Goal: Task Accomplishment & Management: Manage account settings

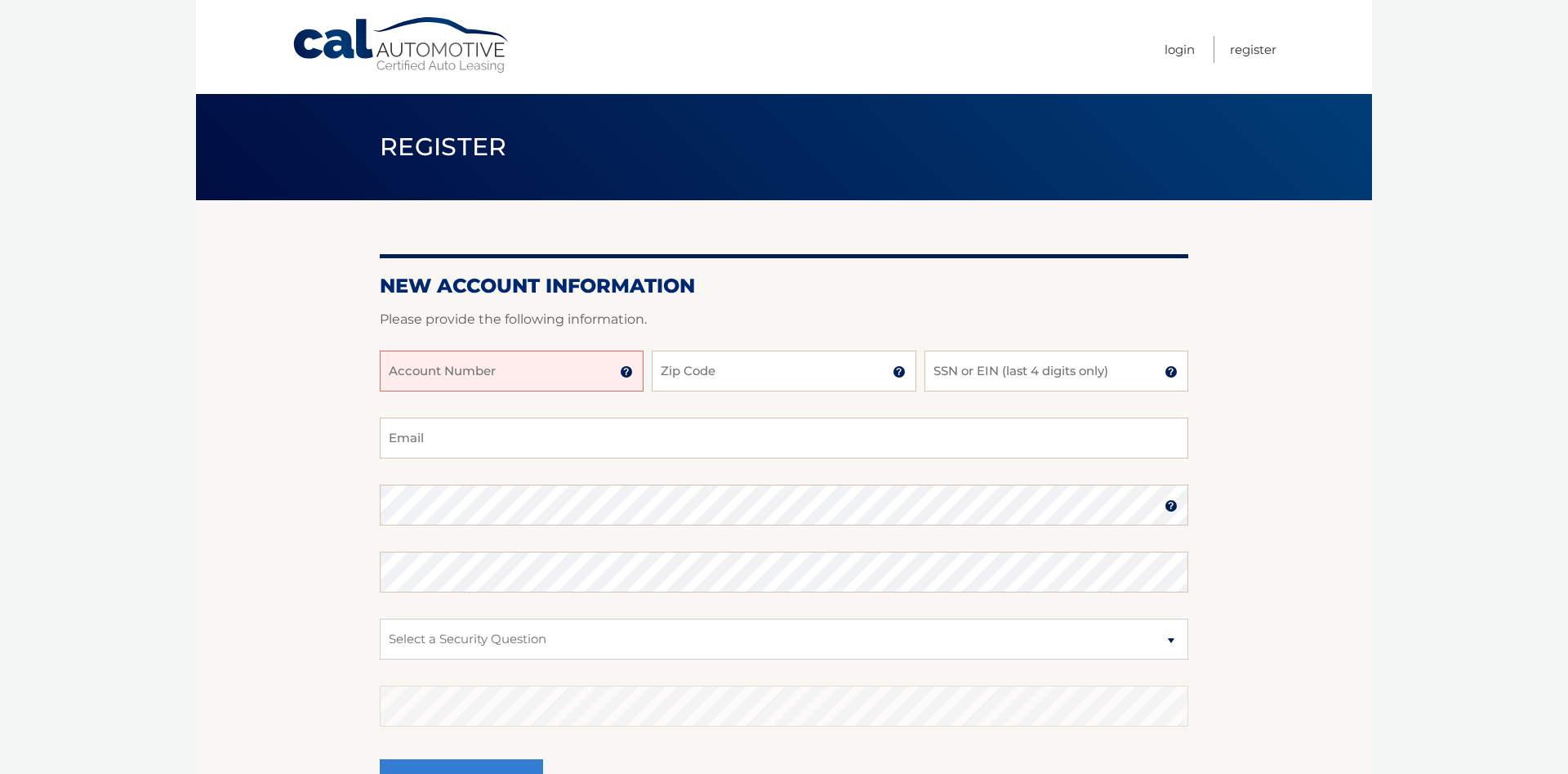
click at [398, 370] on input "Account Number" at bounding box center [512, 370] width 264 height 41
type input "44456014469"
click at [668, 365] on input "Zip Code" at bounding box center [783, 370] width 264 height 41
type input "14612"
click at [950, 374] on input "SSN or EIN (last 4 digits only)" at bounding box center [1056, 370] width 264 height 41
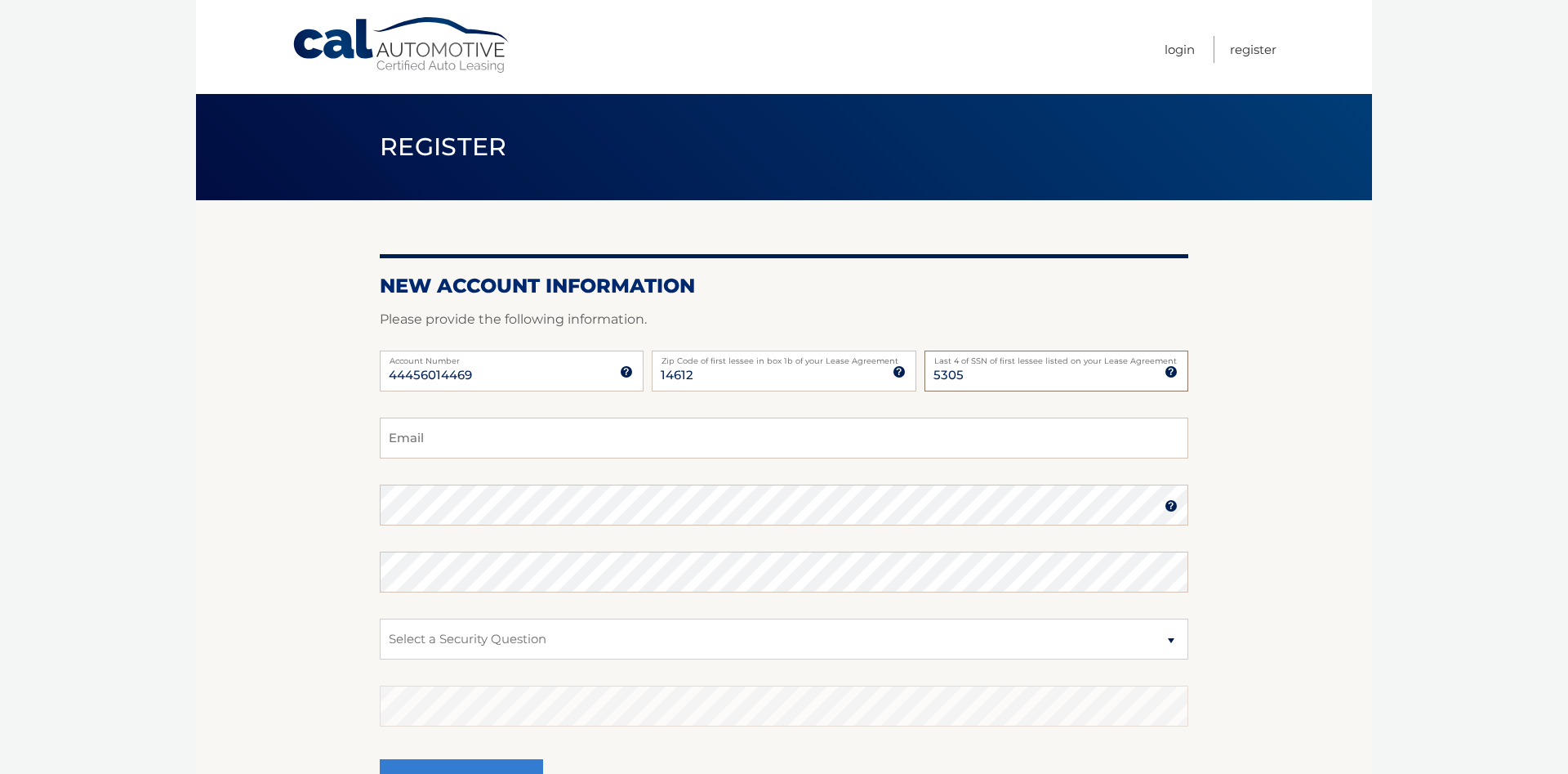
type input "5305"
click at [405, 440] on input "Email" at bounding box center [784, 438] width 809 height 41
type input "wempey51@gmail.com"
click at [380, 618] on select "Select a Security Question What was the name of your elementary school? What is…" at bounding box center [784, 638] width 809 height 41
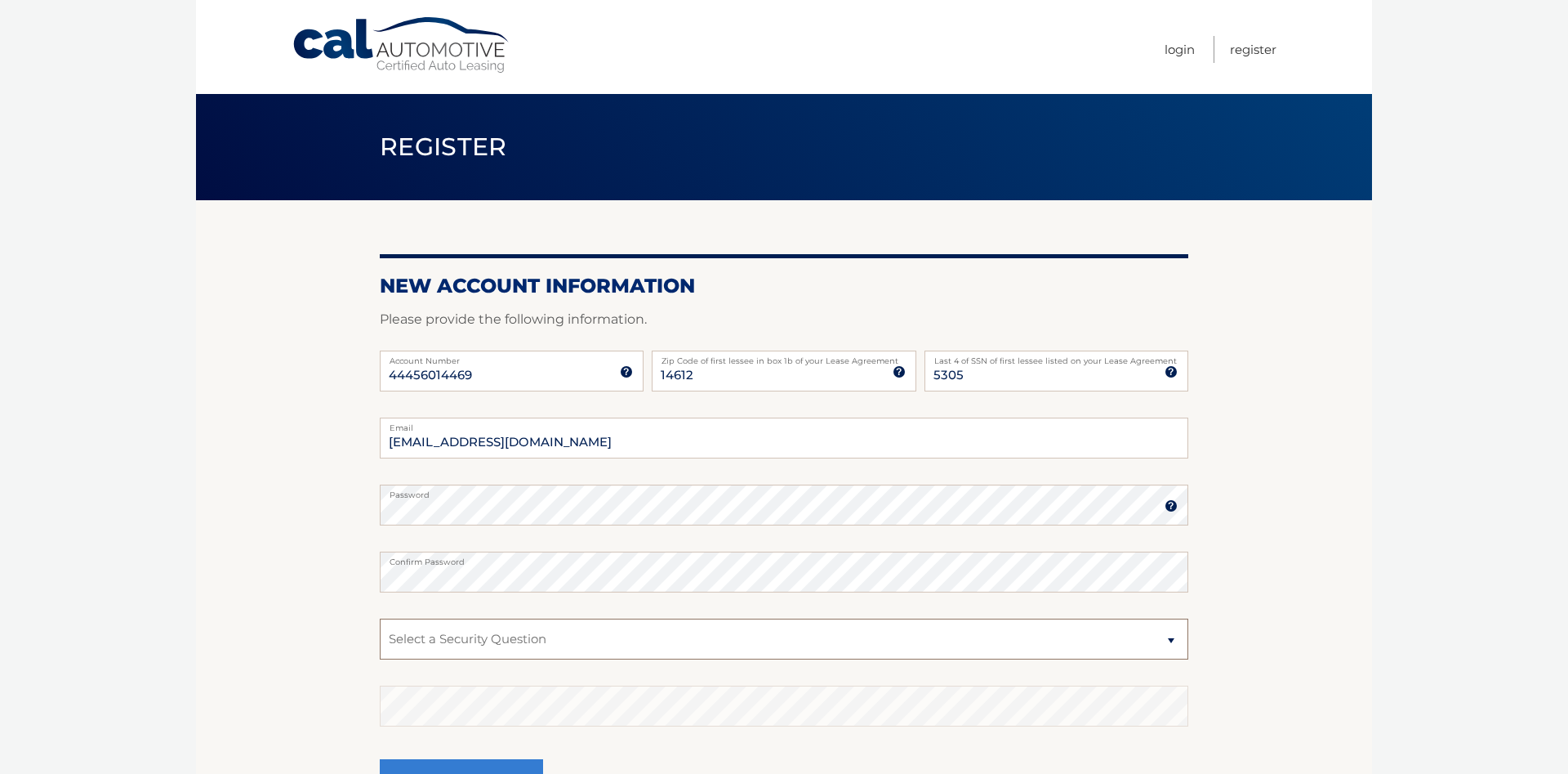
select select "2"
click option "What is your mother’s maiden name?" at bounding box center [0, 0] width 0 height 0
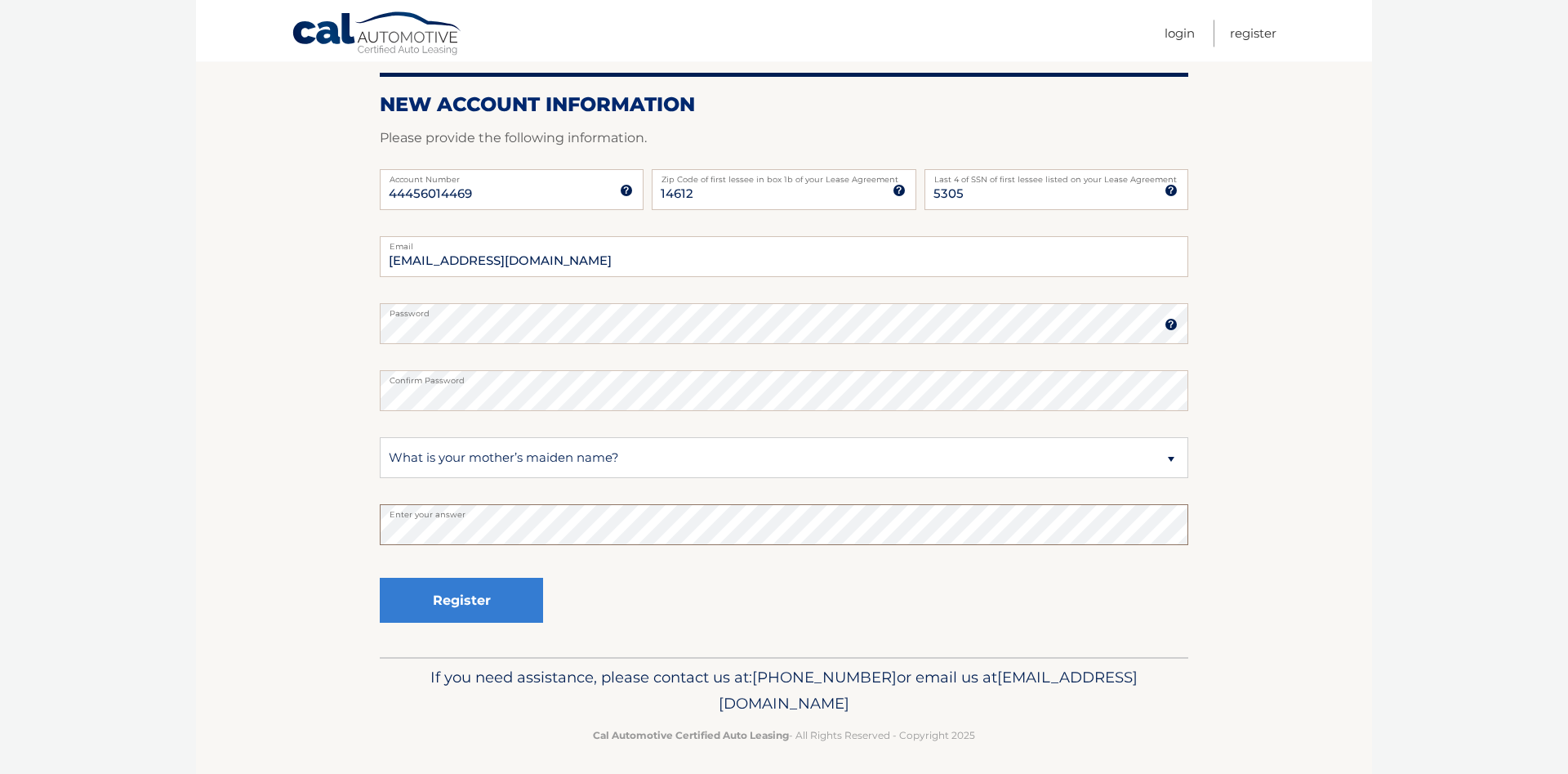
scroll to position [189, 0]
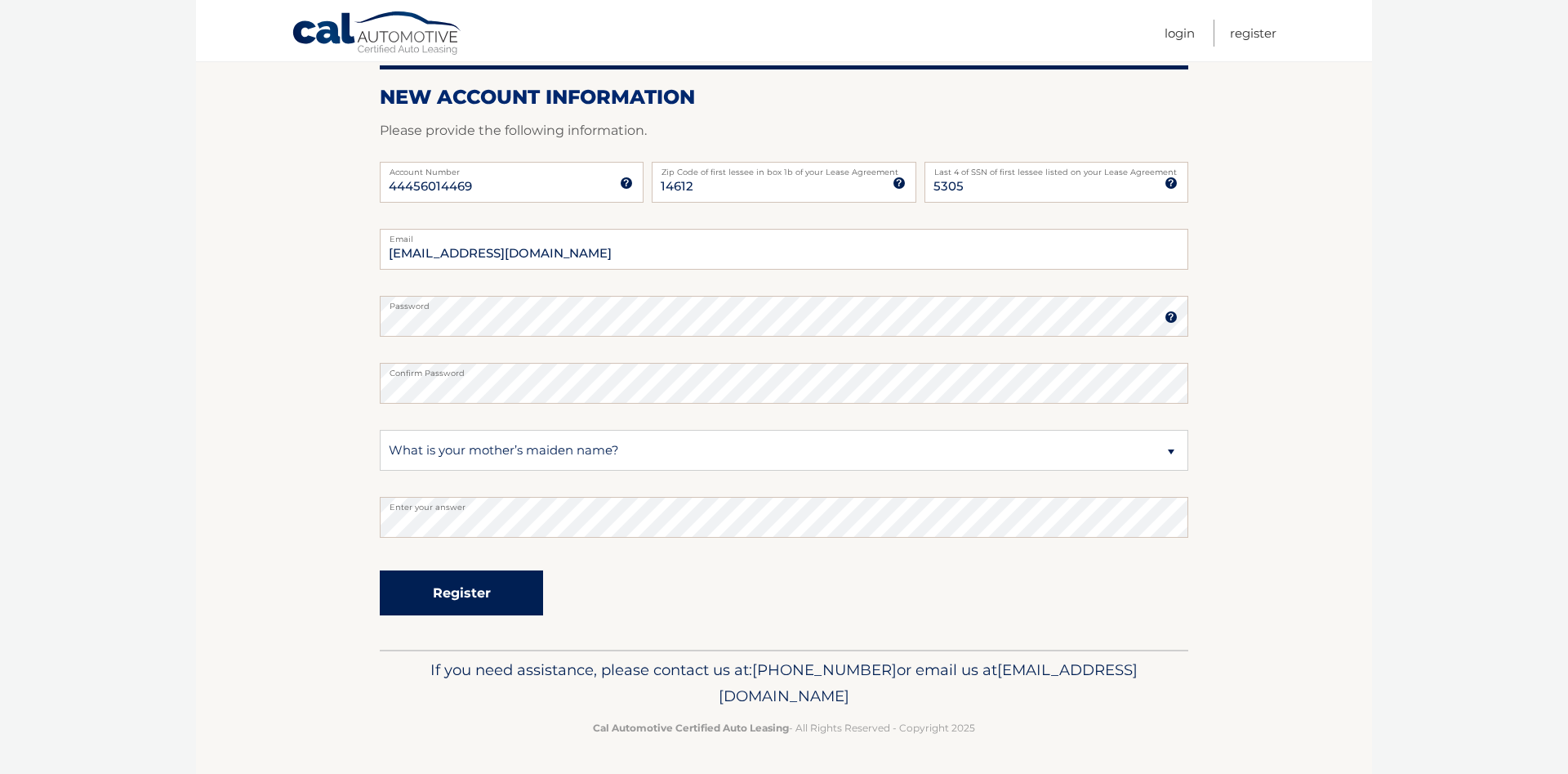
click at [457, 594] on button "Register" at bounding box center [461, 592] width 163 height 45
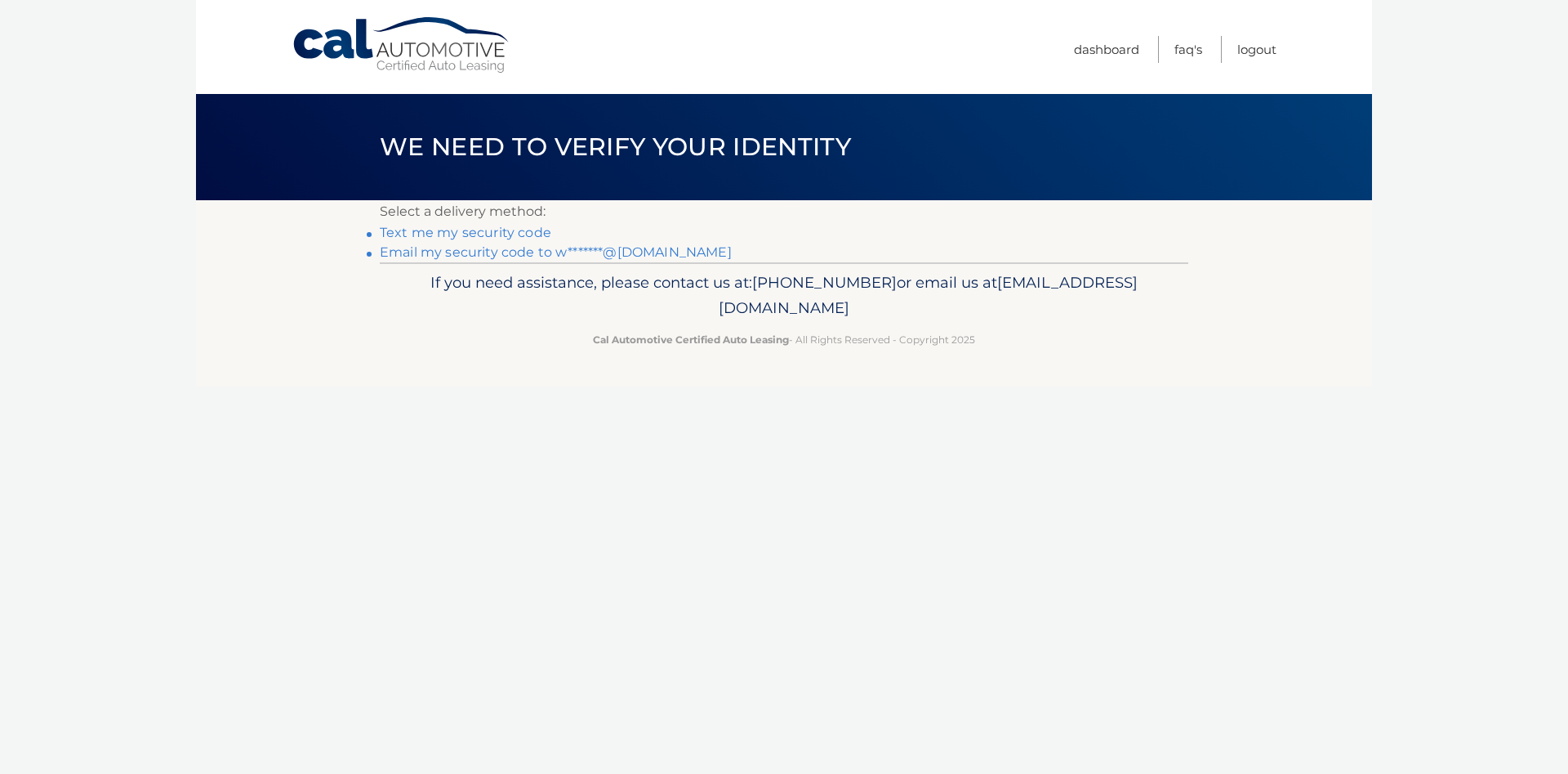
click at [482, 229] on link "Text me my security code" at bounding box center [465, 233] width 172 height 15
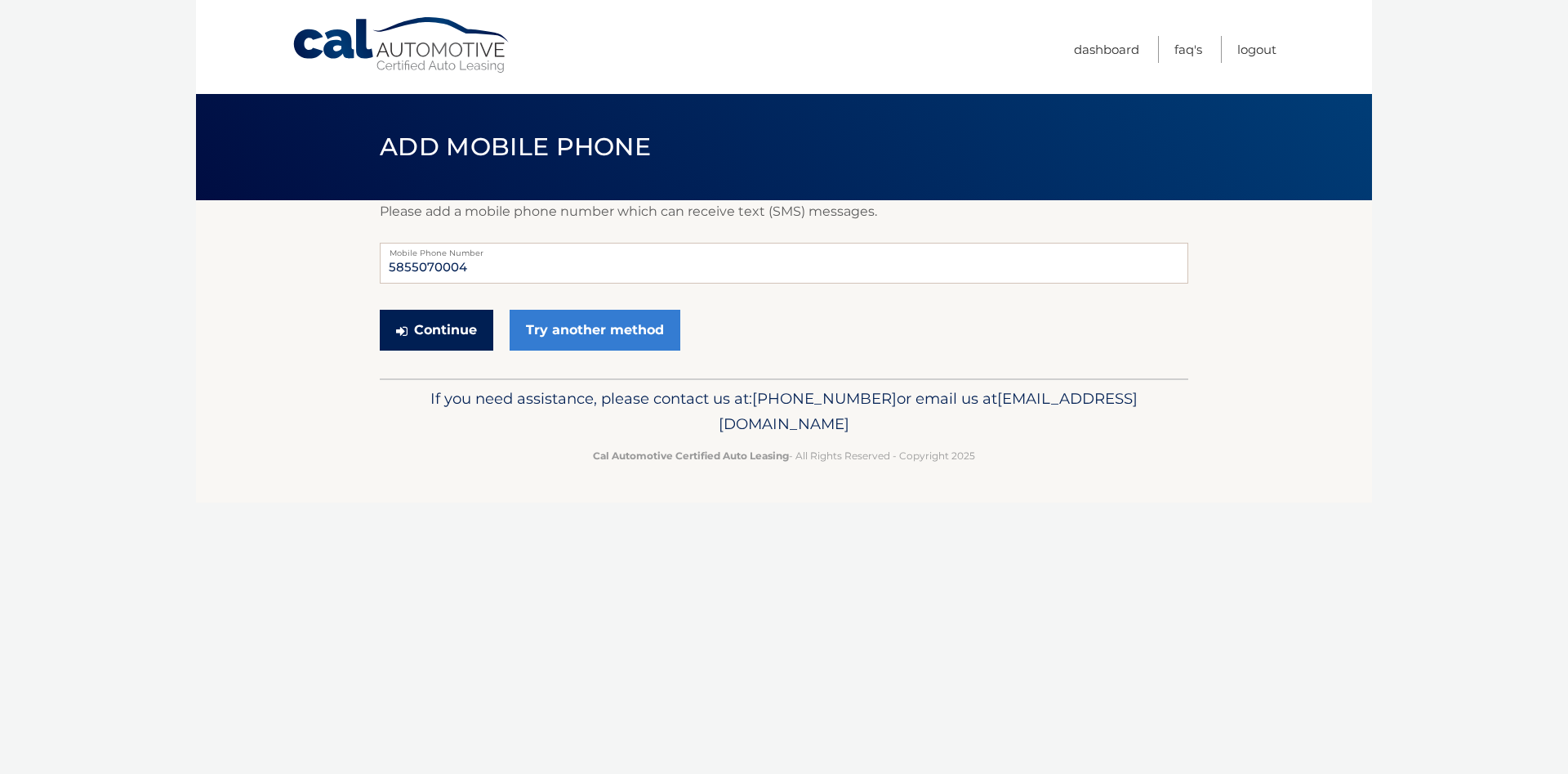
click at [449, 329] on button "Continue" at bounding box center [437, 330] width 114 height 41
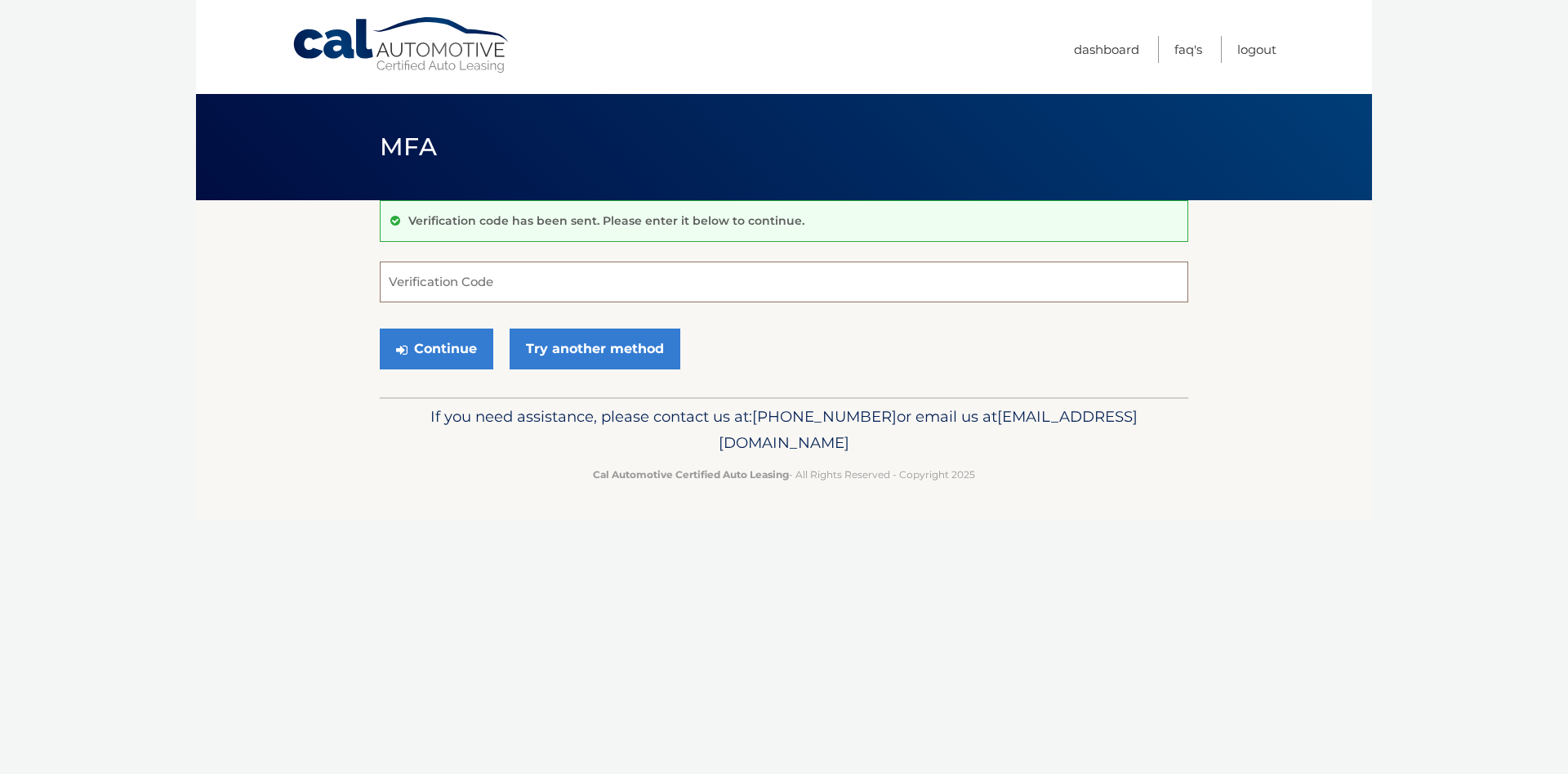
click at [410, 273] on input "Verification Code" at bounding box center [784, 281] width 809 height 41
type input "977703"
click at [441, 347] on button "Continue" at bounding box center [437, 349] width 114 height 41
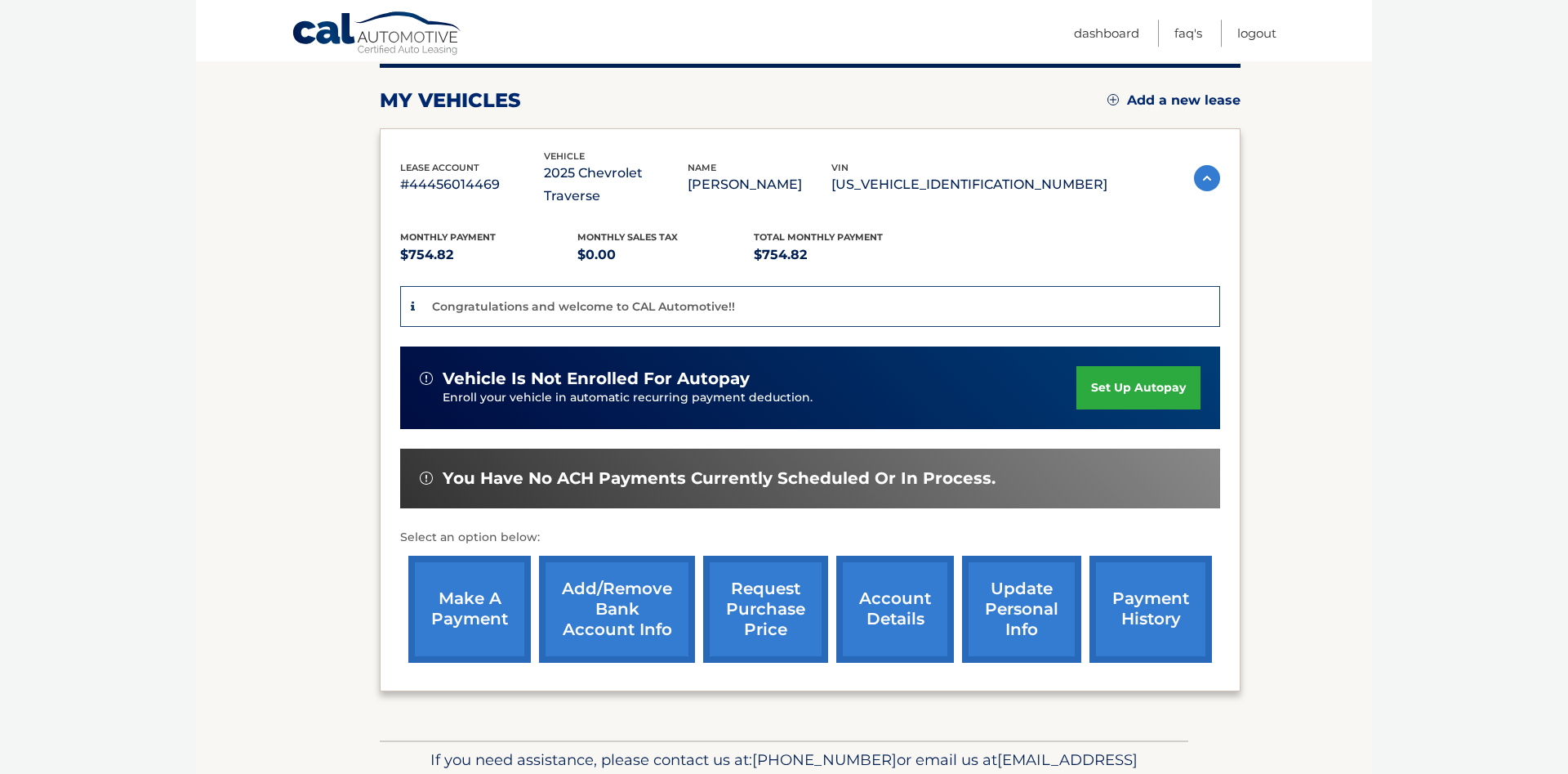
scroll to position [222, 0]
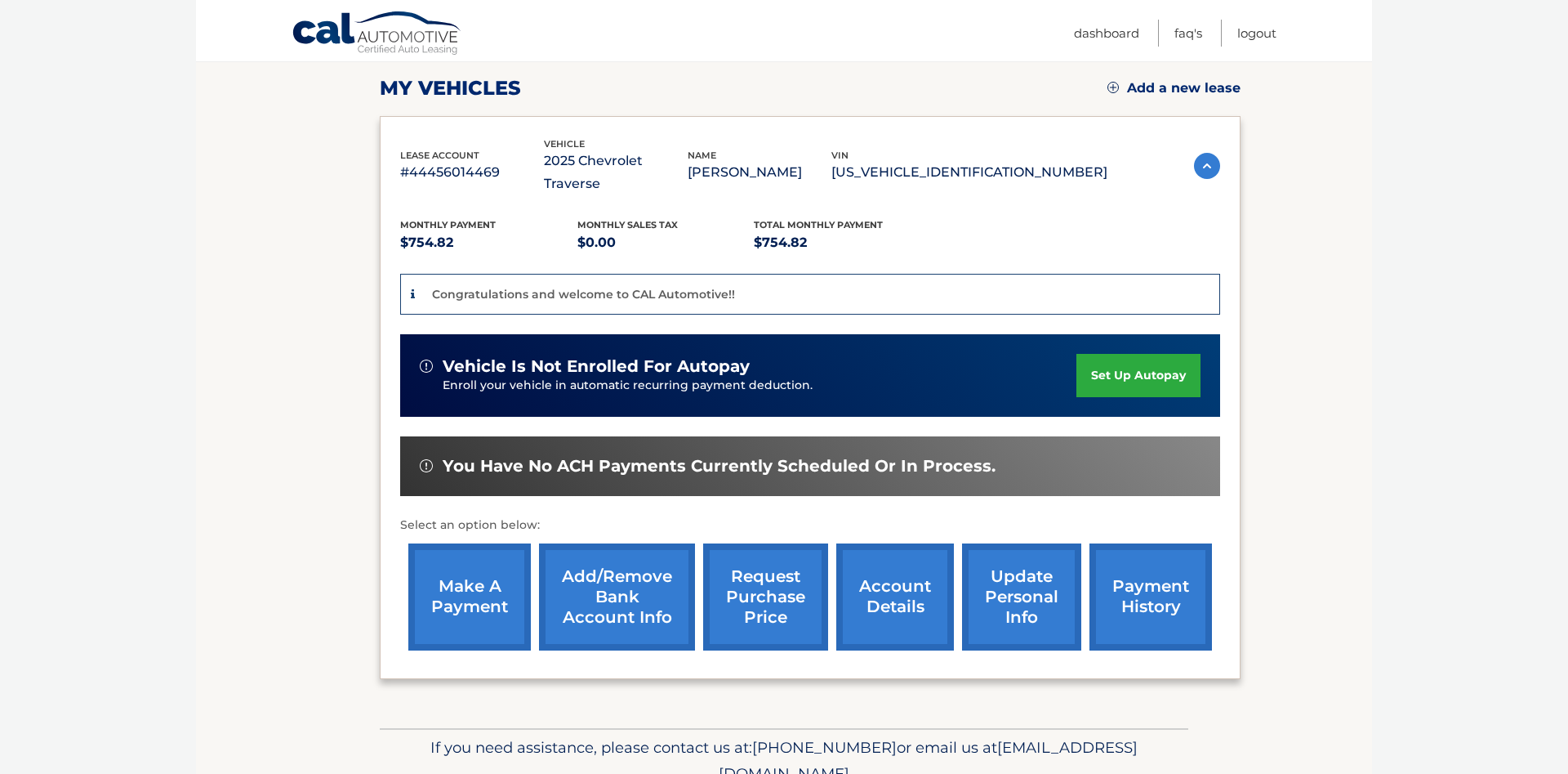
click at [1092, 353] on link "set up autopay" at bounding box center [1138, 375] width 124 height 44
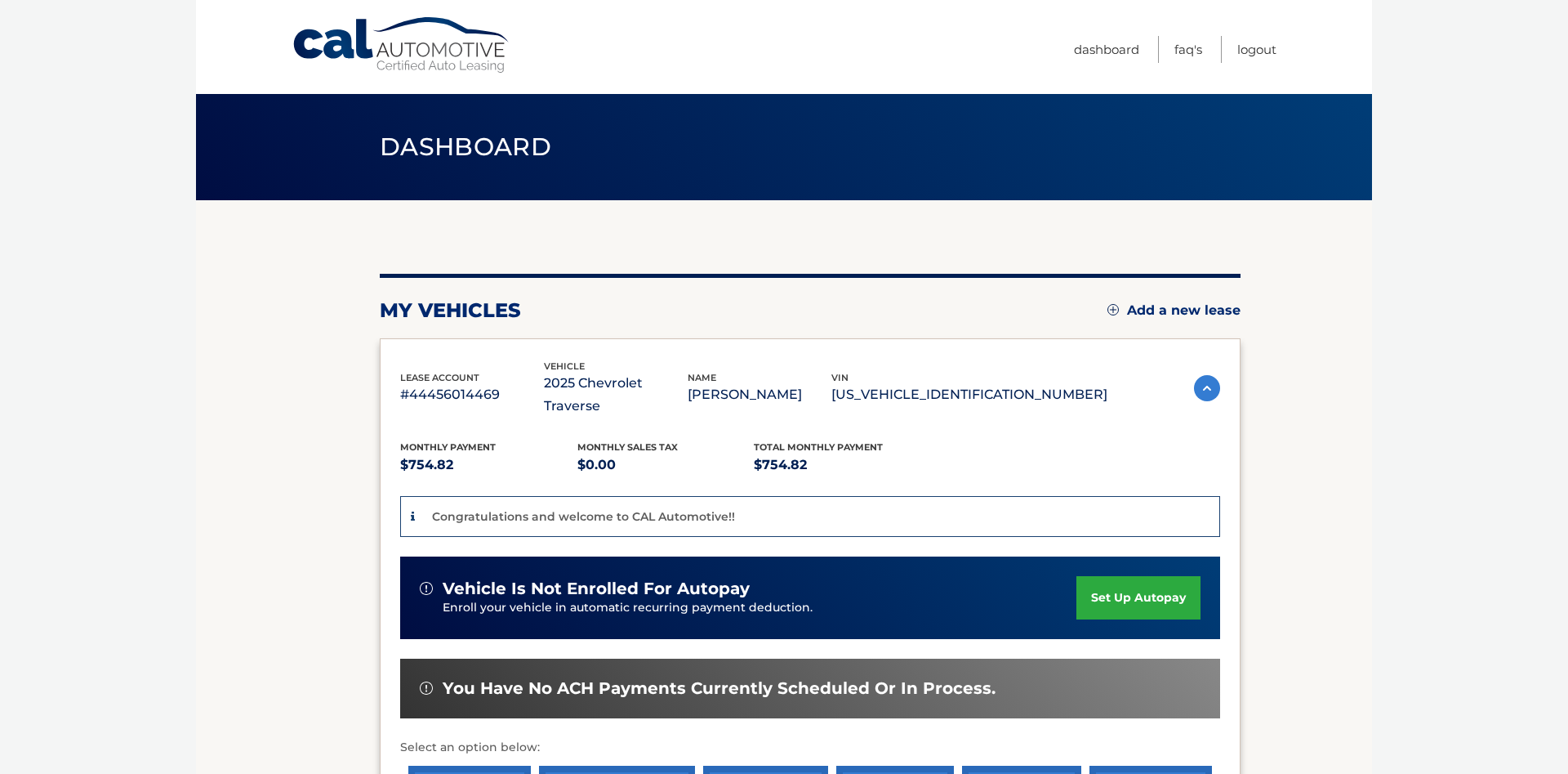
click at [1089, 576] on link "set up autopay" at bounding box center [1138, 597] width 124 height 44
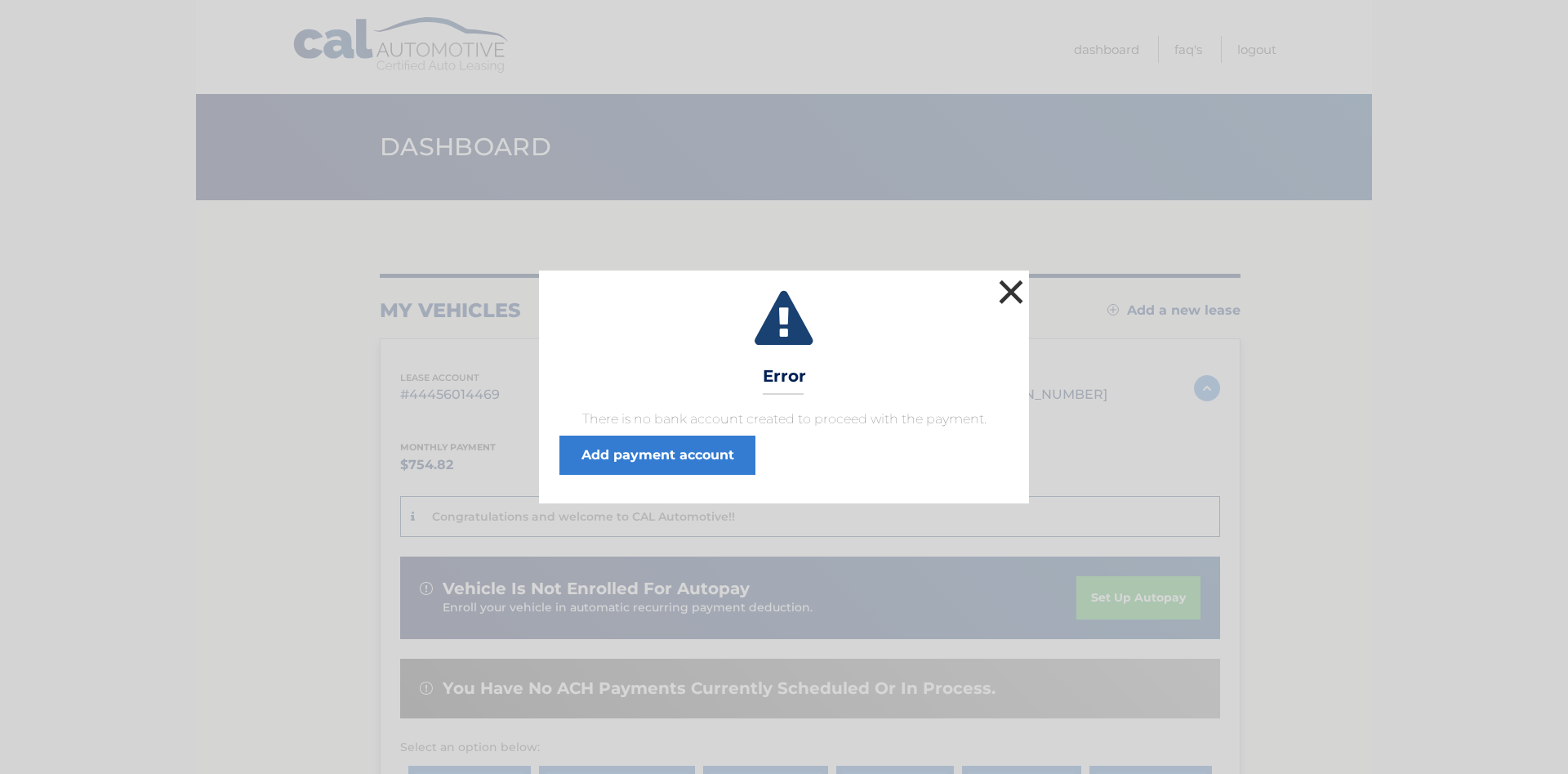
click at [1011, 288] on button "×" at bounding box center [1011, 292] width 32 height 32
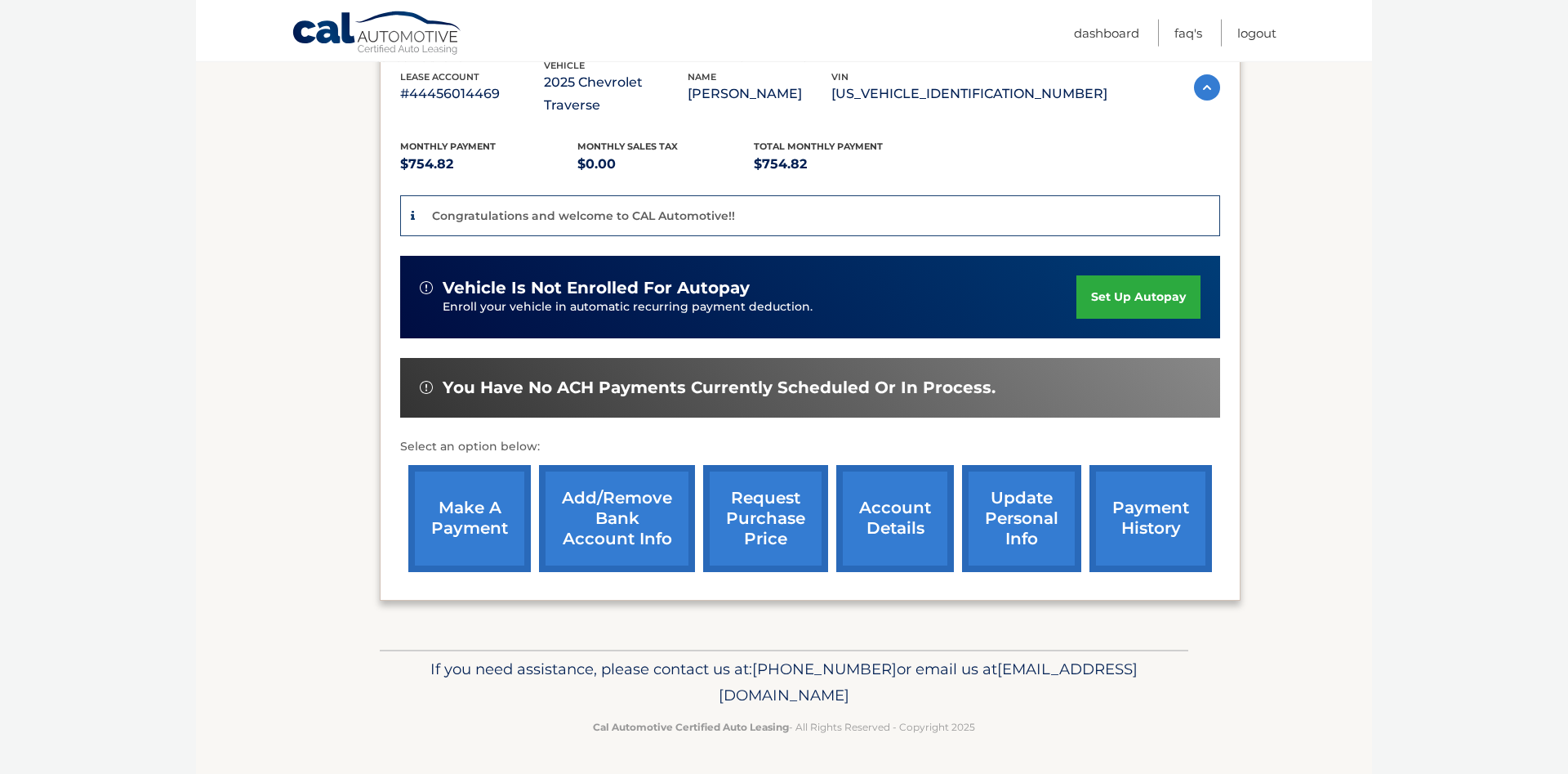
scroll to position [306, 0]
click at [1076, 275] on link "set up autopay" at bounding box center [1138, 297] width 124 height 44
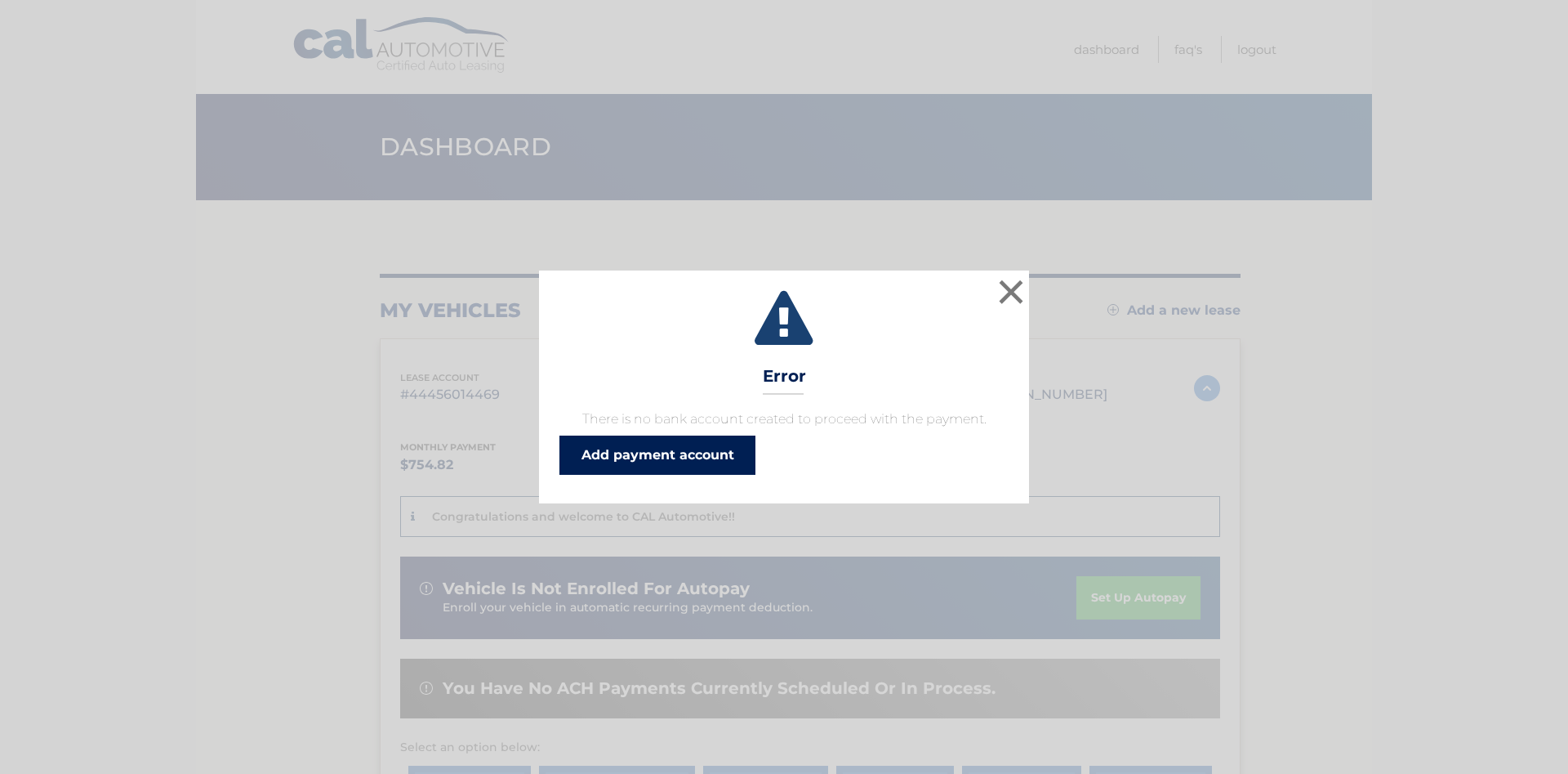
click at [667, 452] on link "Add payment account" at bounding box center [657, 455] width 196 height 39
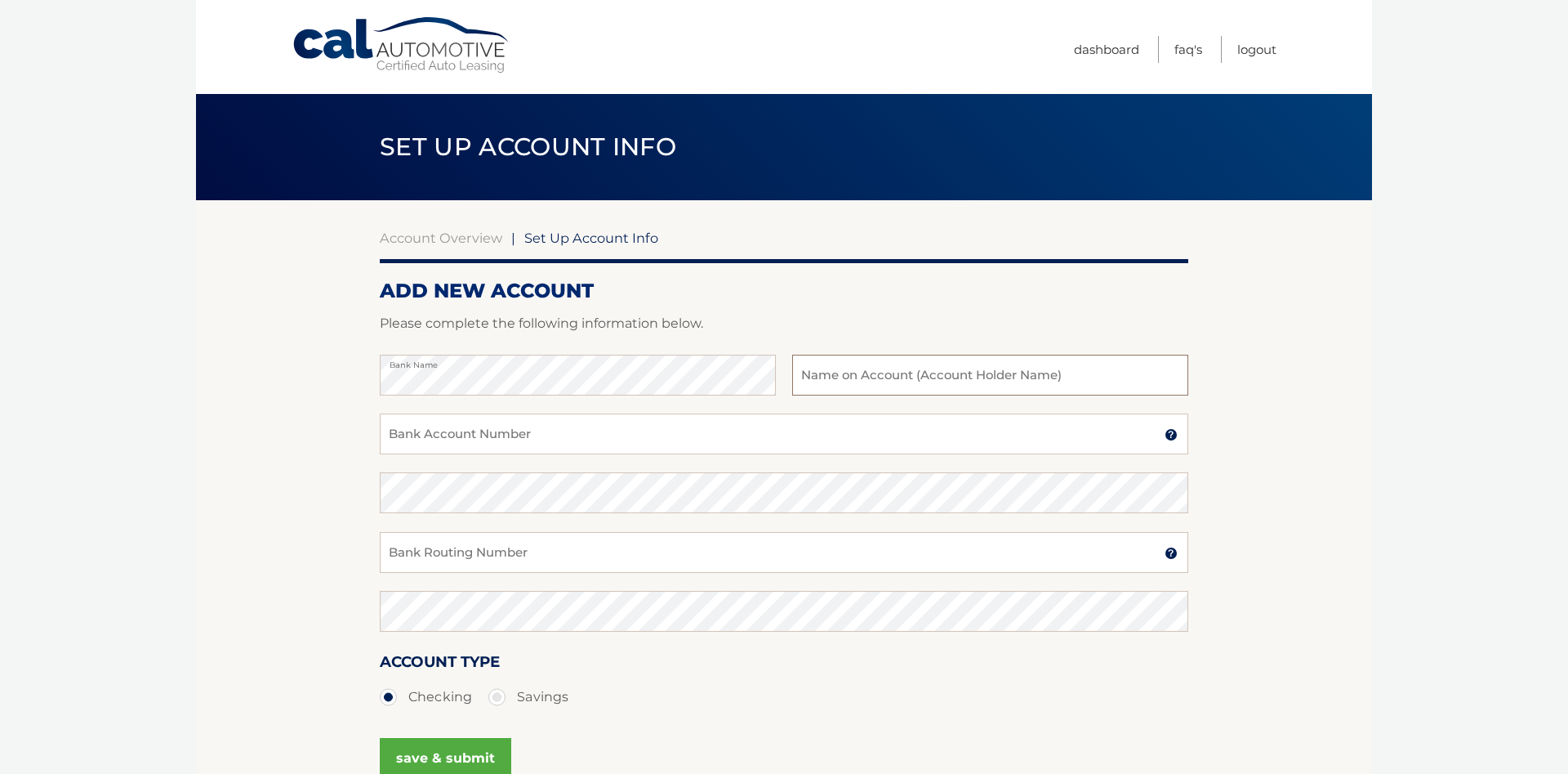
click at [797, 377] on input "text" at bounding box center [989, 374] width 396 height 41
type input "William M. Empey"
click at [395, 430] on input "Bank Account Number" at bounding box center [784, 433] width 809 height 41
type input "1368748479"
click at [390, 547] on input "Bank Routing Number" at bounding box center [784, 552] width 809 height 41
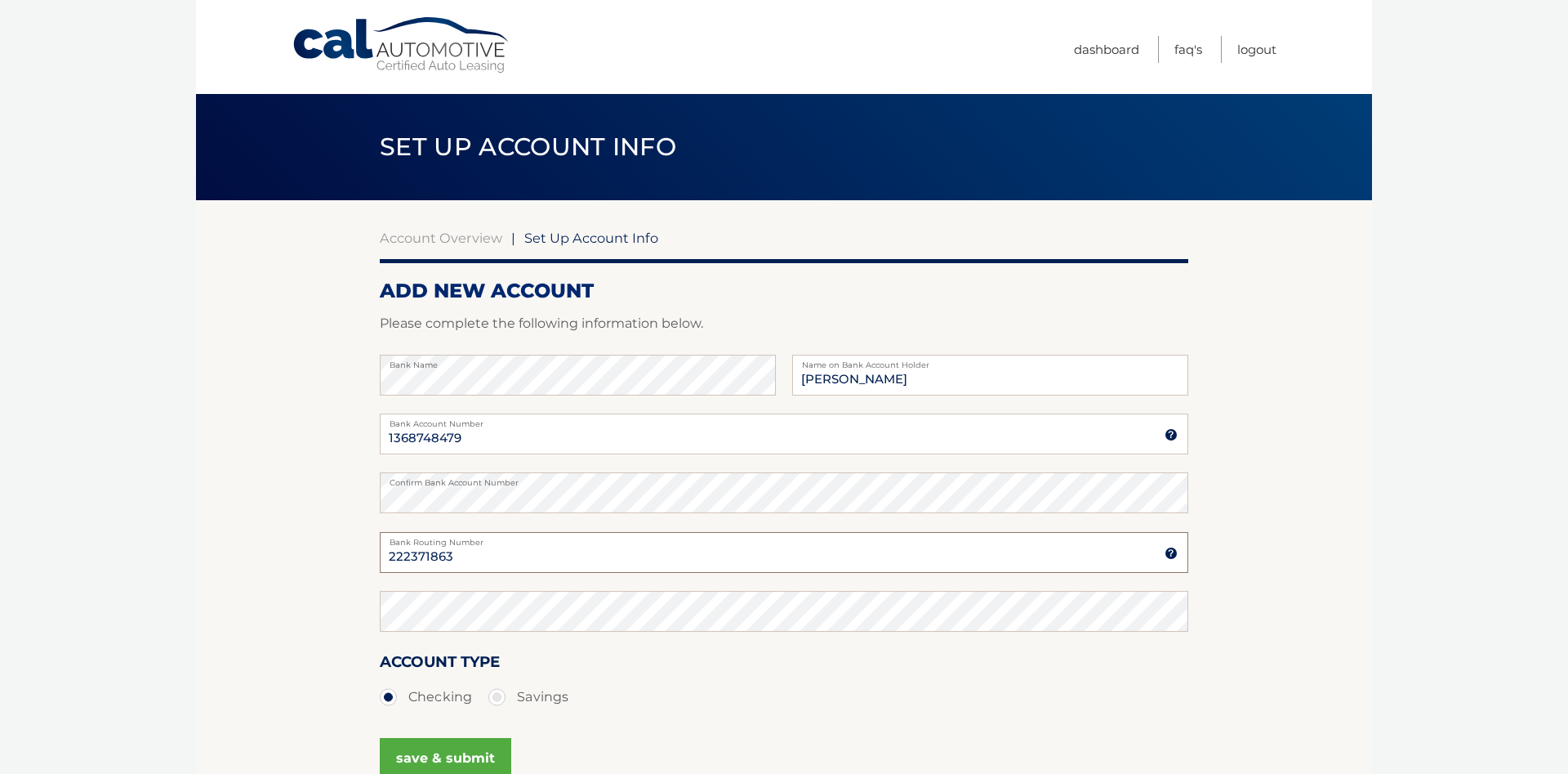
type input "222371863"
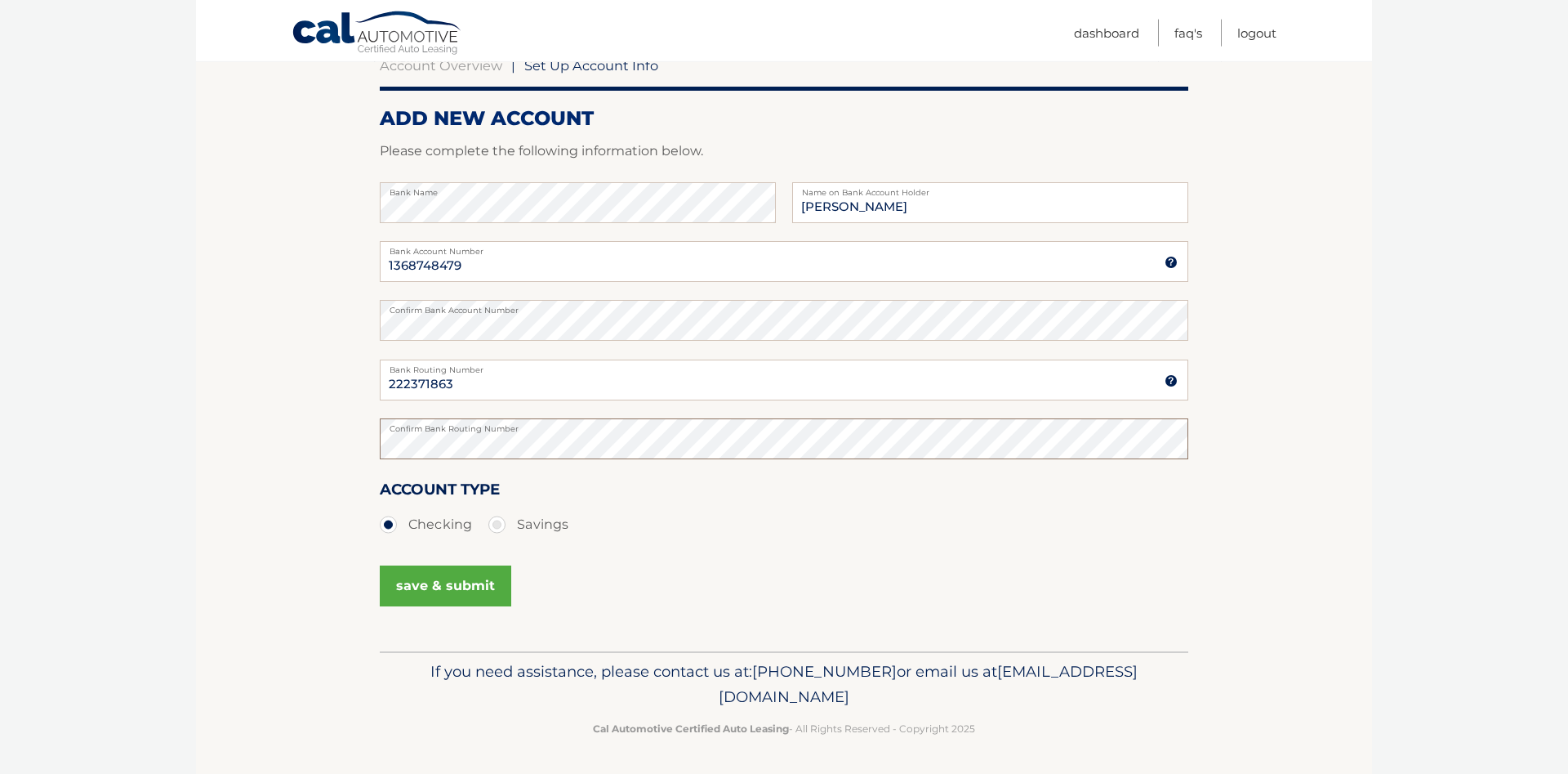
scroll to position [174, 0]
click at [447, 581] on button "save & submit" at bounding box center [445, 584] width 132 height 41
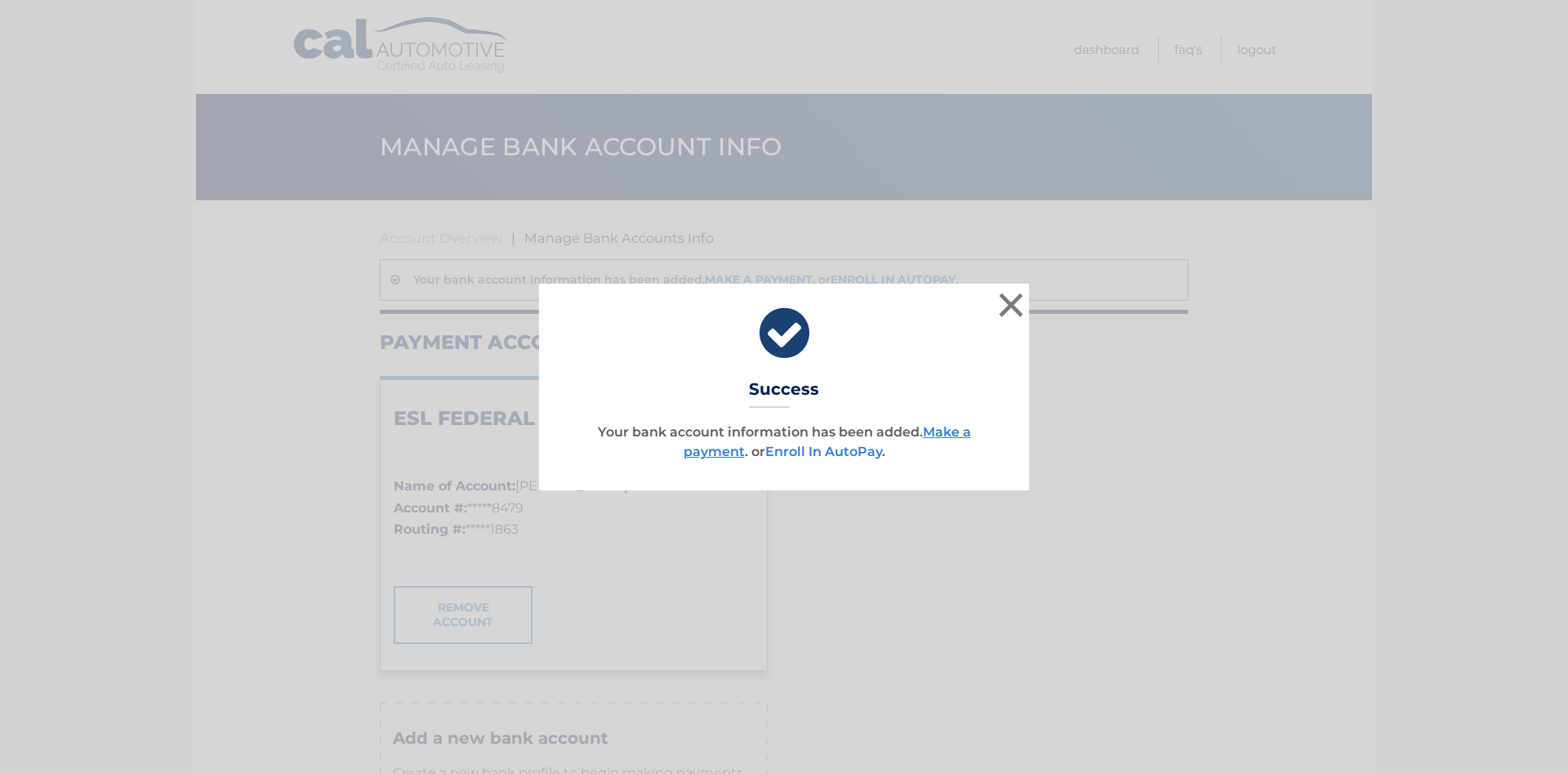
click at [801, 452] on link "Enroll In AutoPay" at bounding box center [823, 451] width 117 height 15
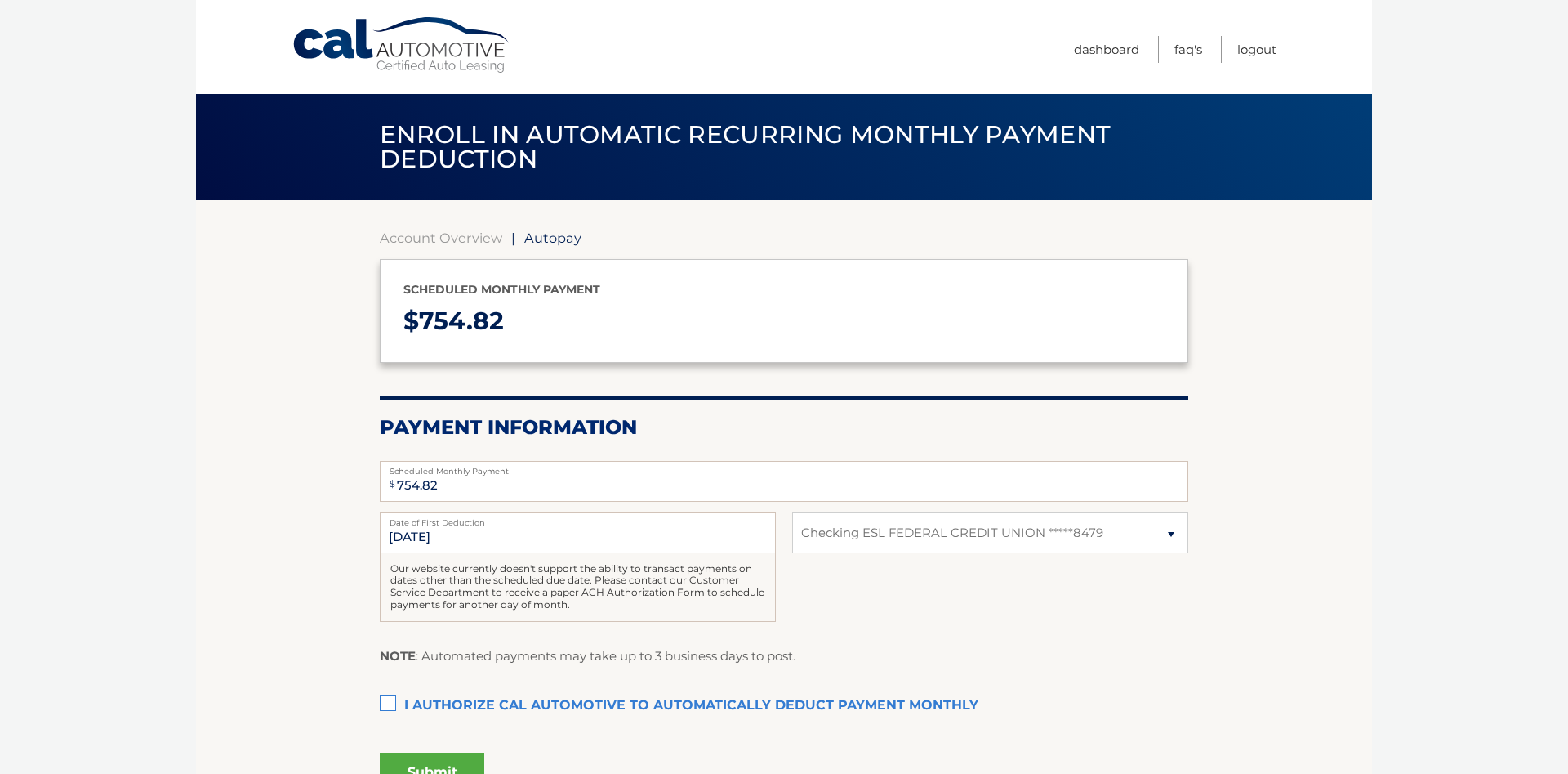
select select "YzBhMWNhM2YtODZkYi00YmQzLTgwM2MtNjE5MWVmOGQ1ZWRm"
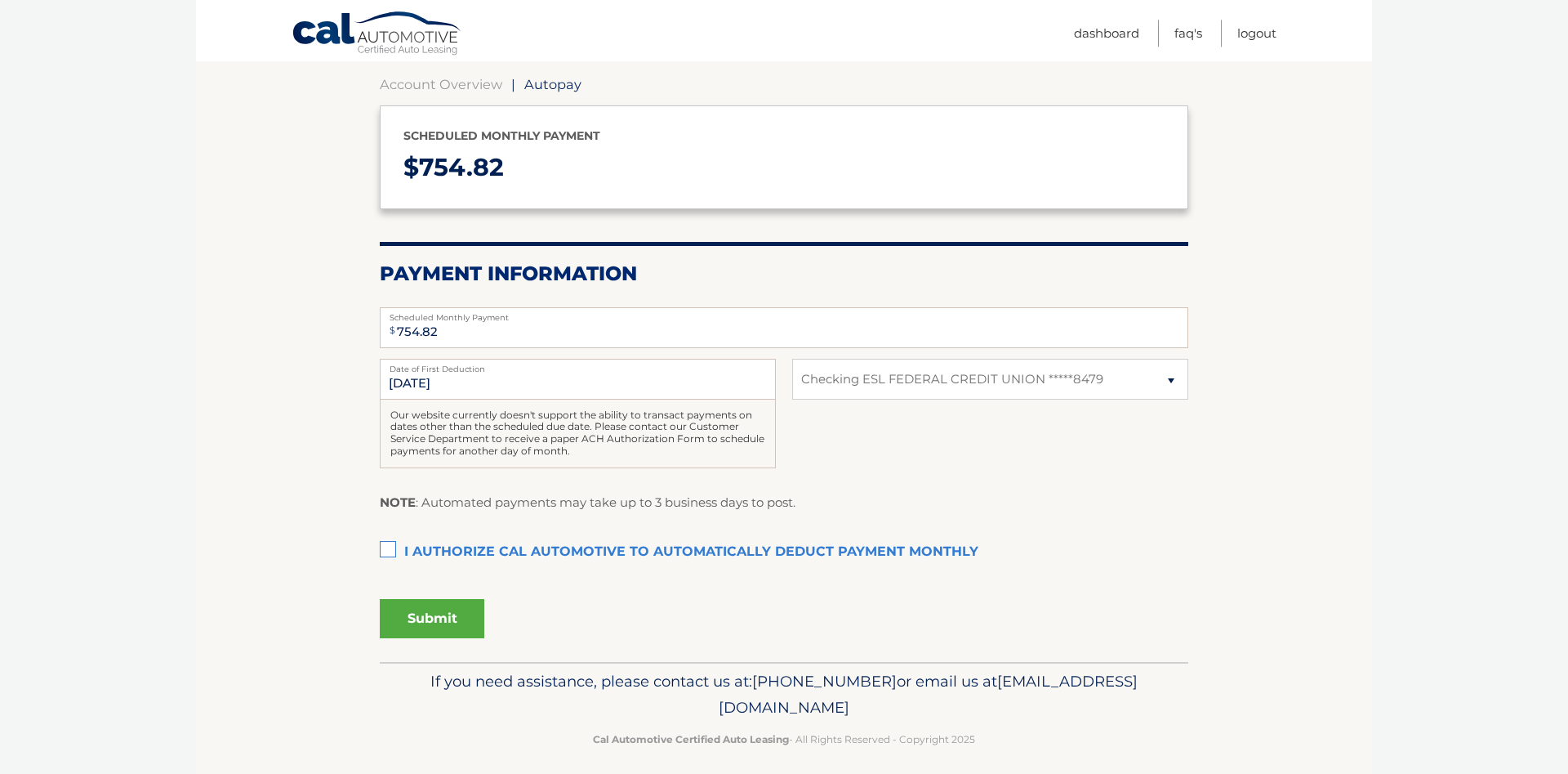
scroll to position [165, 0]
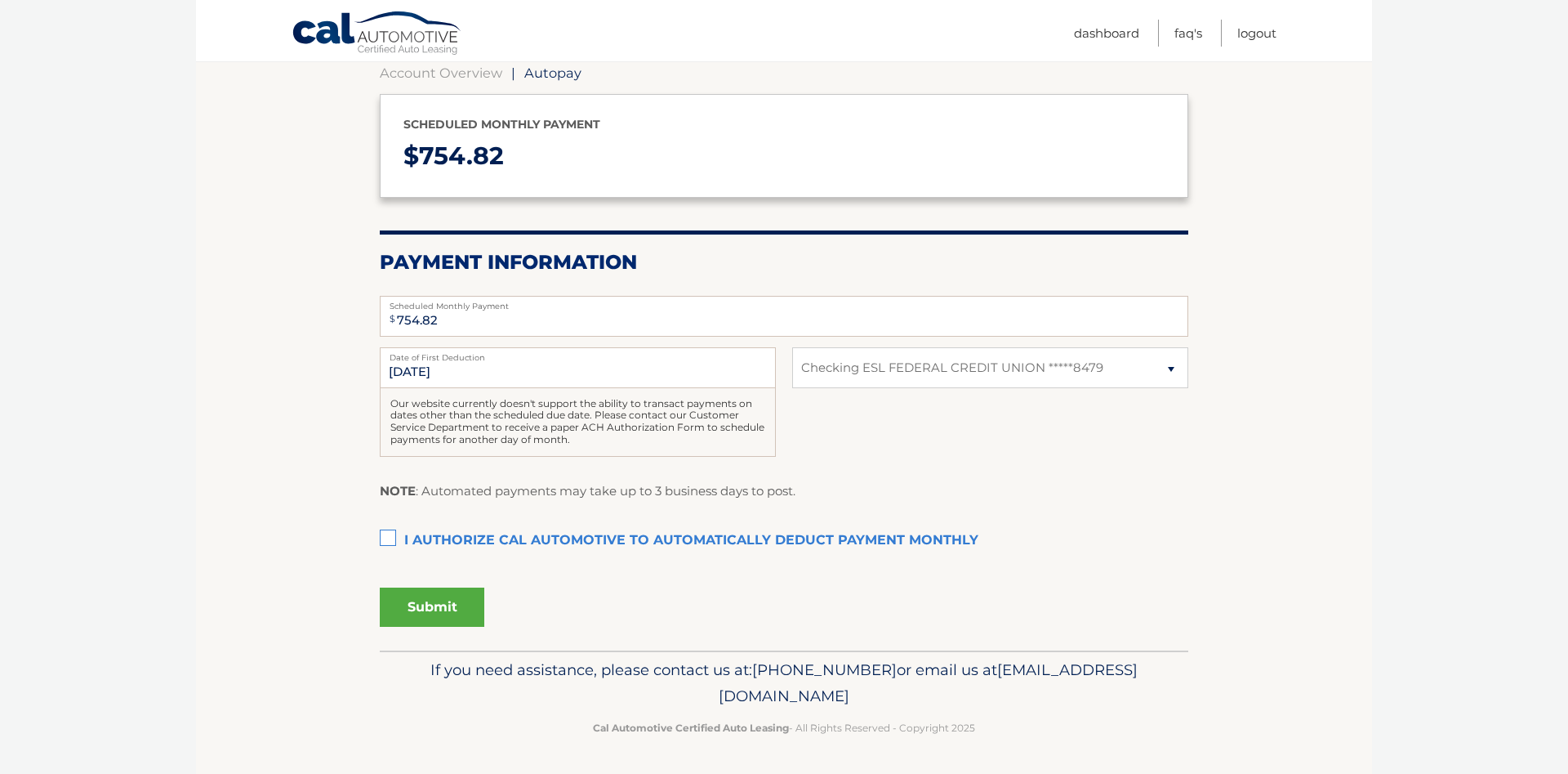
click at [387, 536] on label "I authorize cal automotive to automatically deduct payment monthly This checkbo…" at bounding box center [784, 540] width 809 height 32
click at [0, 0] on input "I authorize cal automotive to automatically deduct payment monthly This checkbo…" at bounding box center [0, 0] width 0 height 0
click at [429, 602] on button "Submit" at bounding box center [432, 607] width 104 height 39
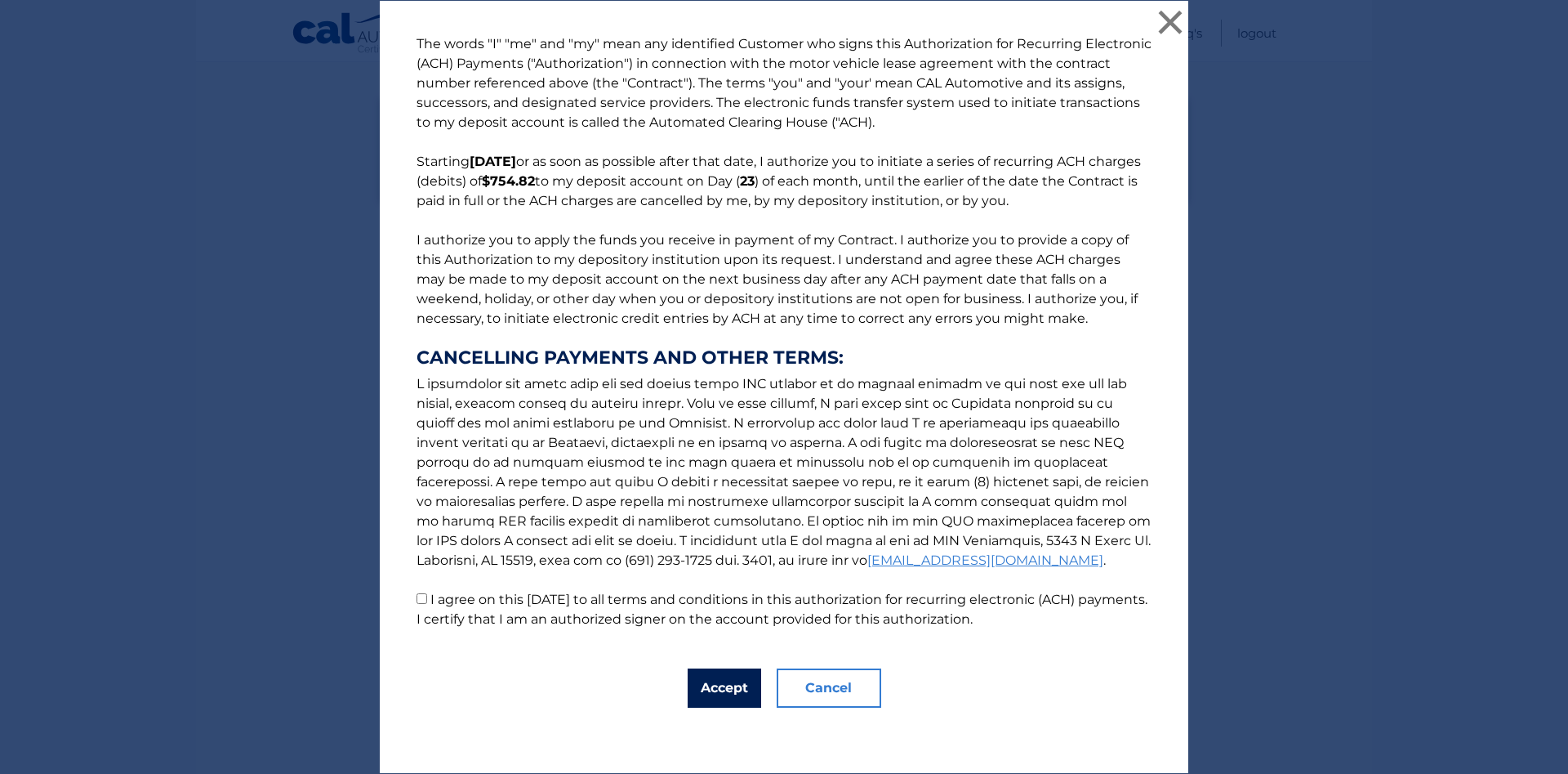
click at [721, 690] on button "Accept" at bounding box center [723, 688] width 73 height 39
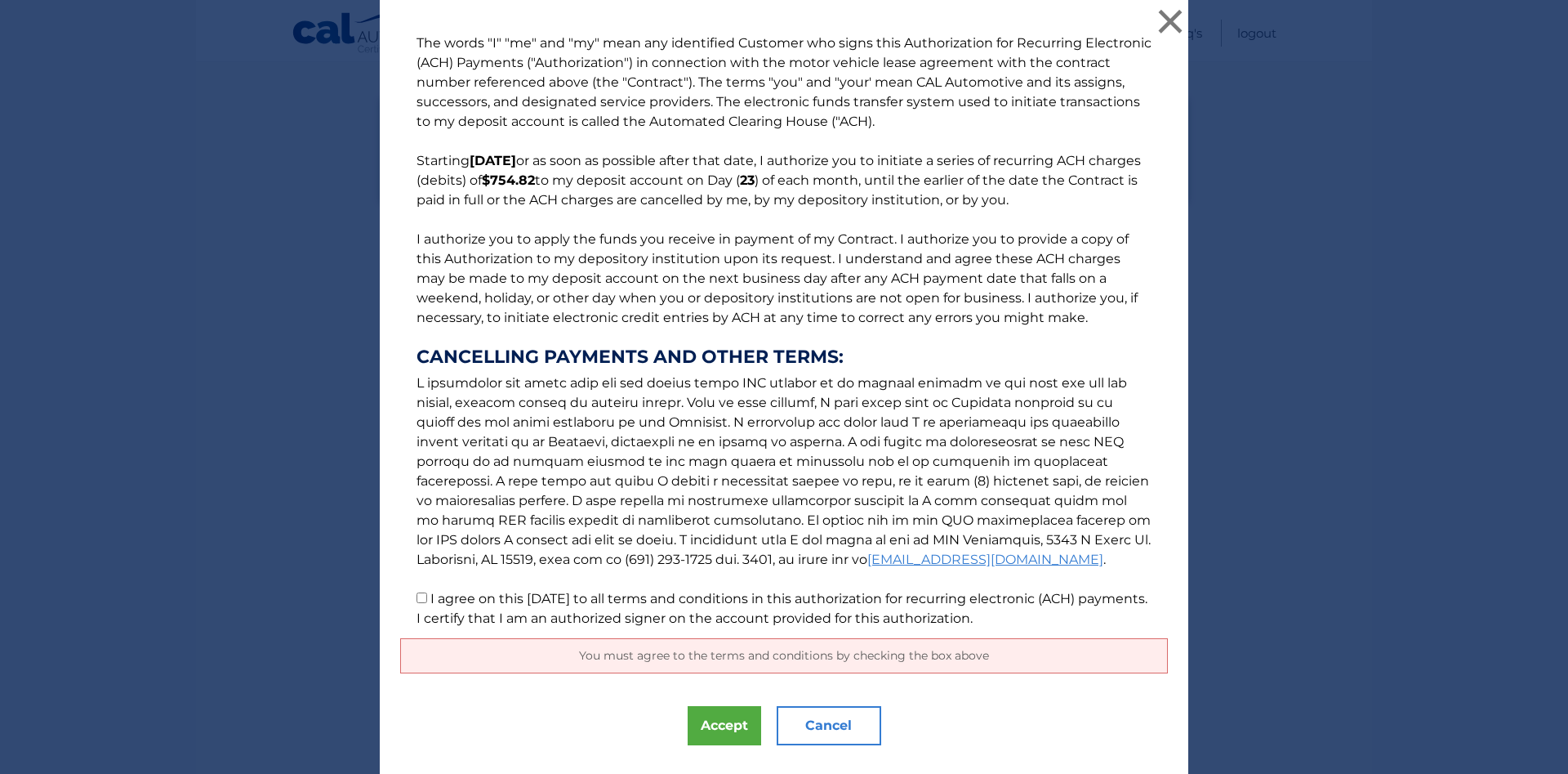
click at [420, 599] on input "I agree on this 09/18/2025 to all terms and conditions in this authorization fo…" at bounding box center [421, 597] width 10 height 10
checkbox input "true"
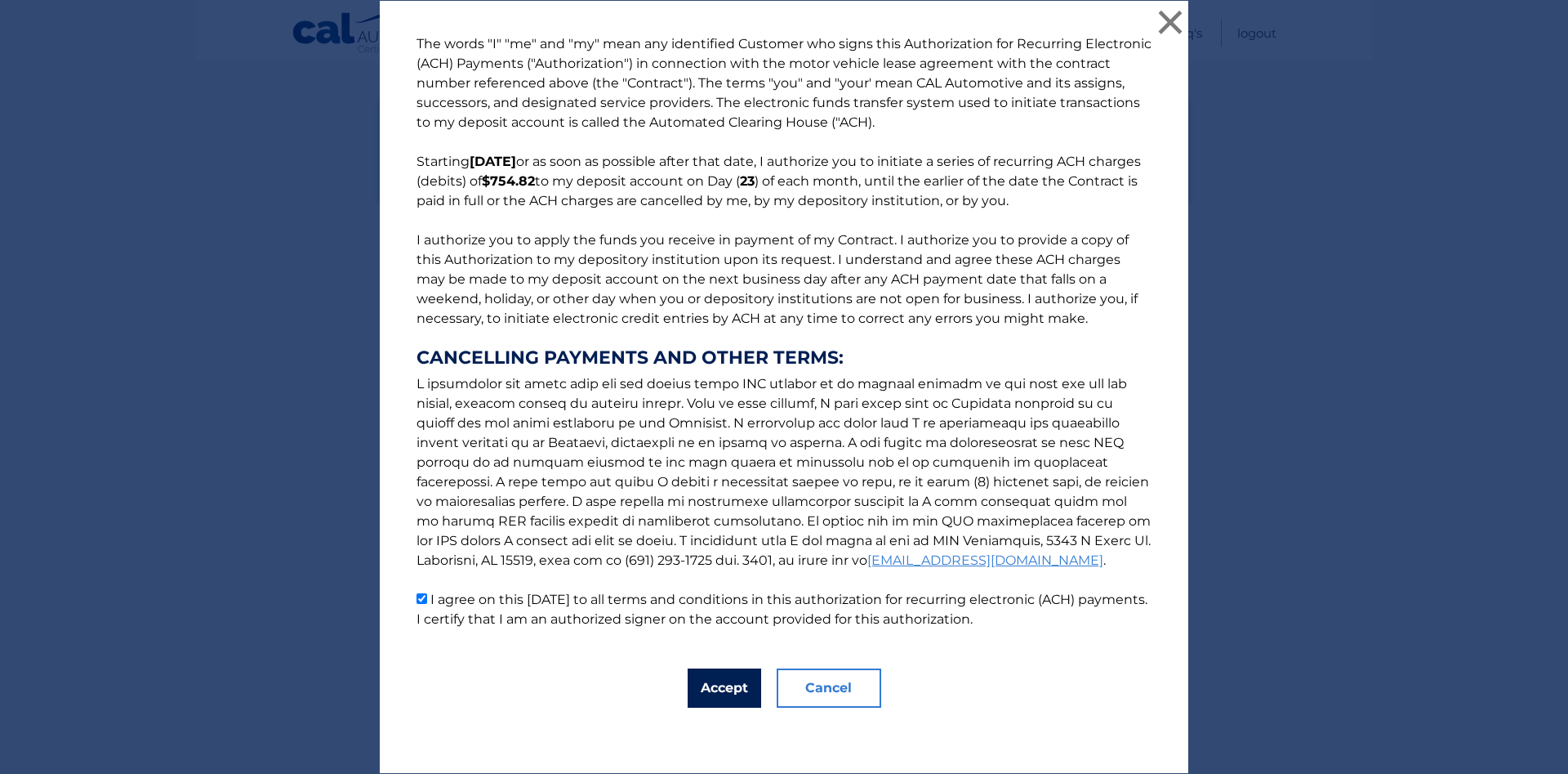
click at [720, 689] on button "Accept" at bounding box center [723, 688] width 73 height 39
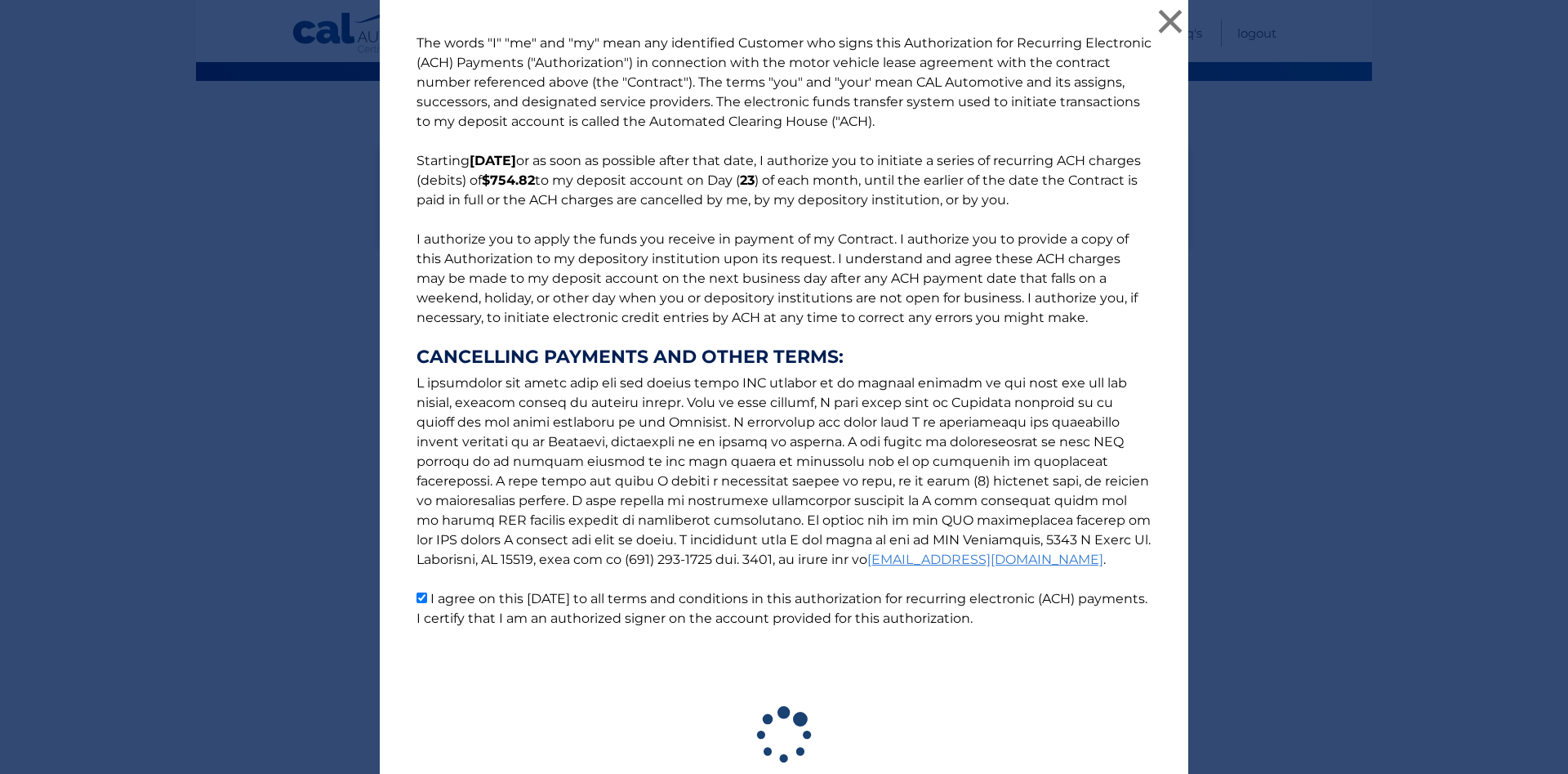
scroll to position [120, 0]
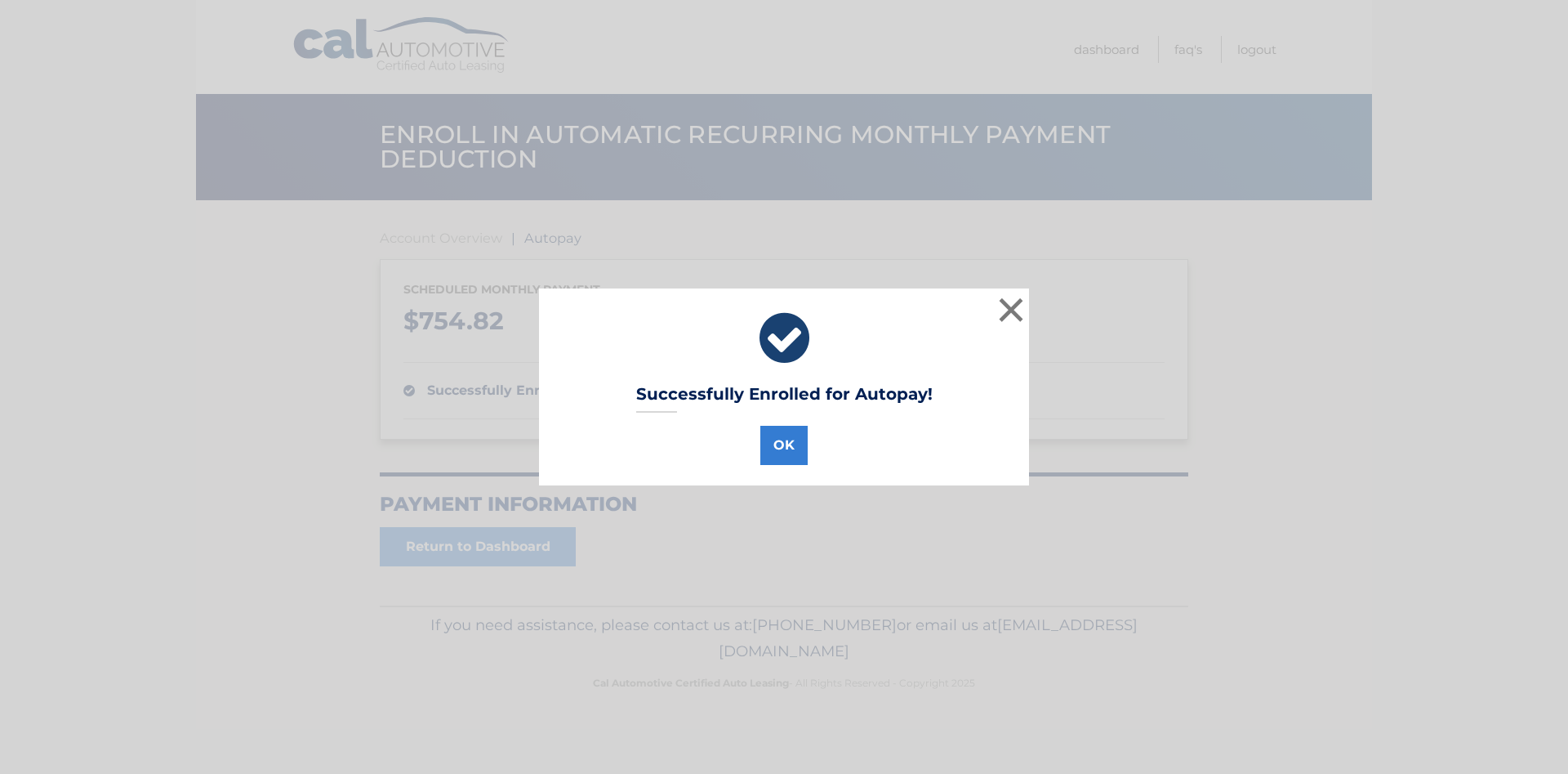
click at [720, 689] on div "Successfully Enrolled for Autopay! OK × Loading..." at bounding box center [784, 387] width 1568 height 774
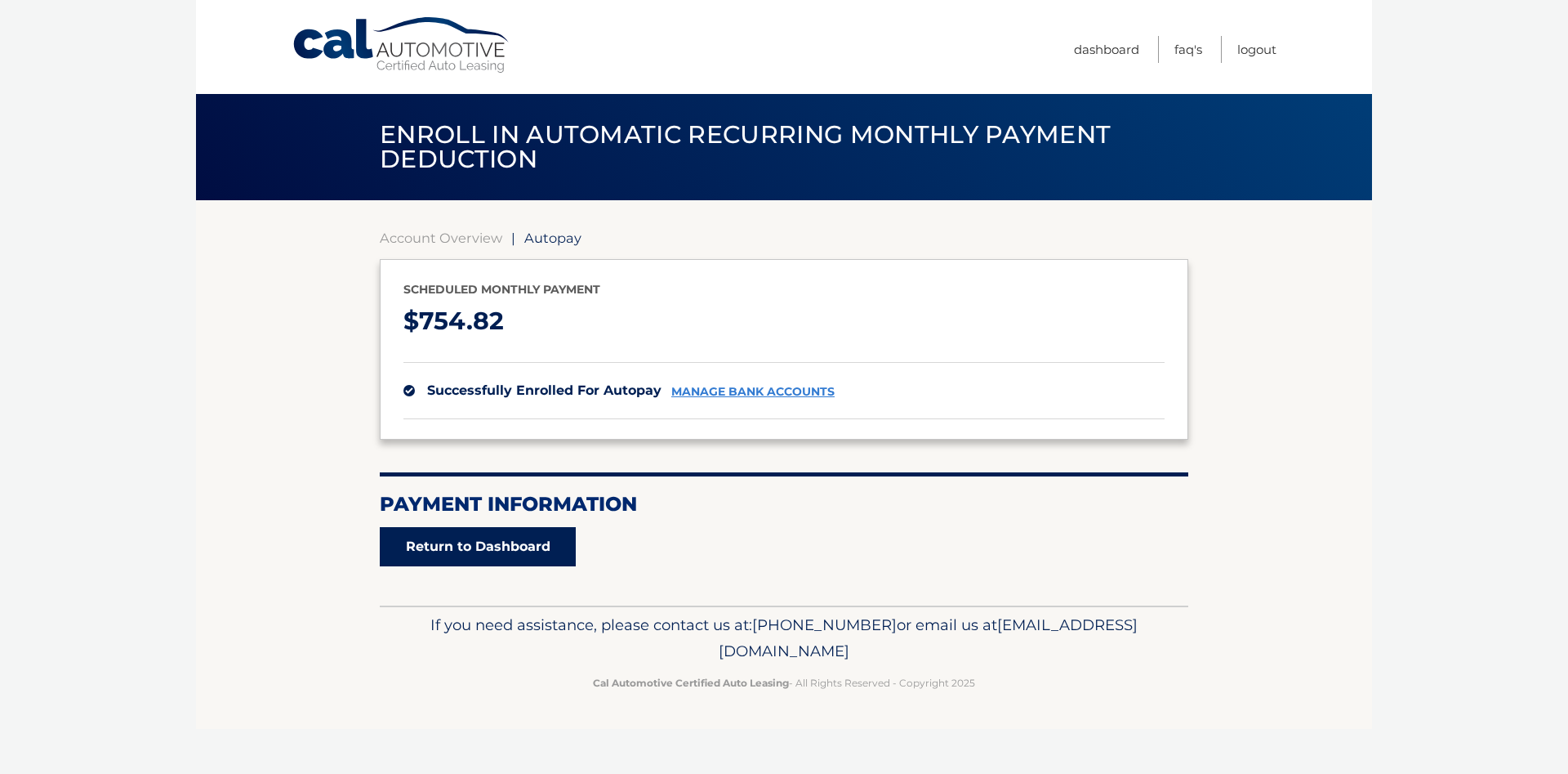
click at [475, 539] on link "Return to Dashboard" at bounding box center [477, 546] width 196 height 39
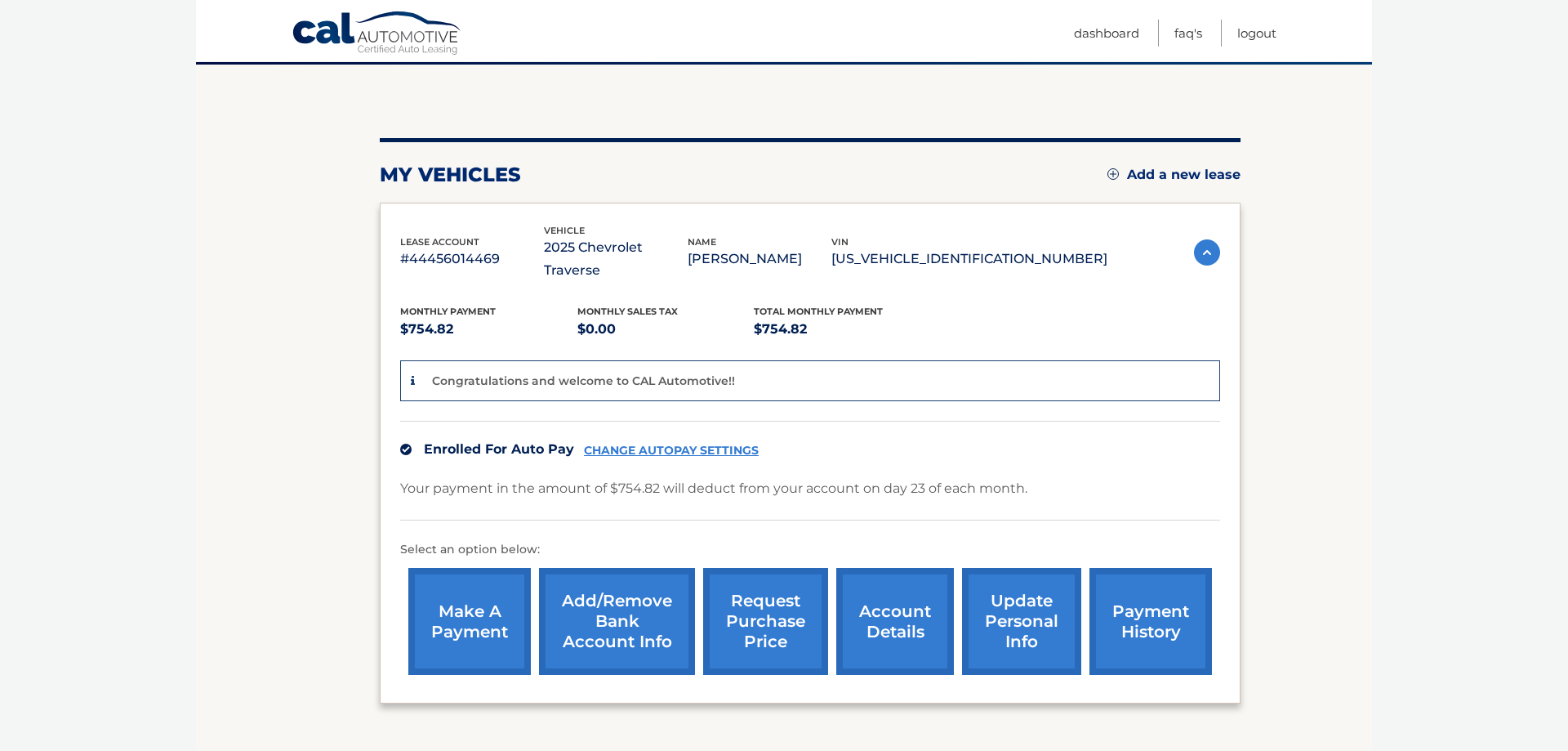
scroll to position [153, 0]
